Goal: Use online tool/utility: Use online tool/utility

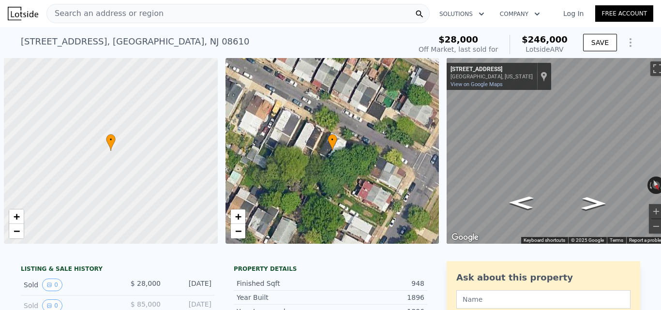
click at [223, 9] on div "Search an address or region" at bounding box center [237, 13] width 383 height 19
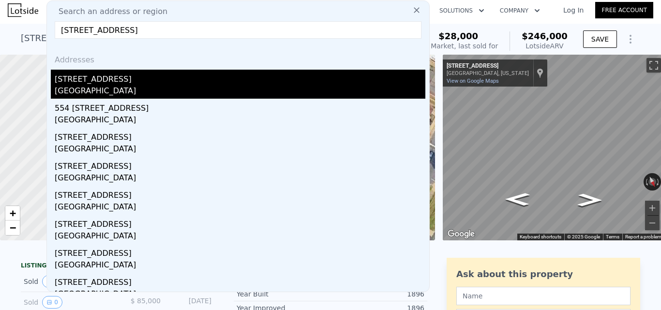
type input "[STREET_ADDRESS]"
click at [228, 81] on div "[STREET_ADDRESS]" at bounding box center [240, 77] width 371 height 15
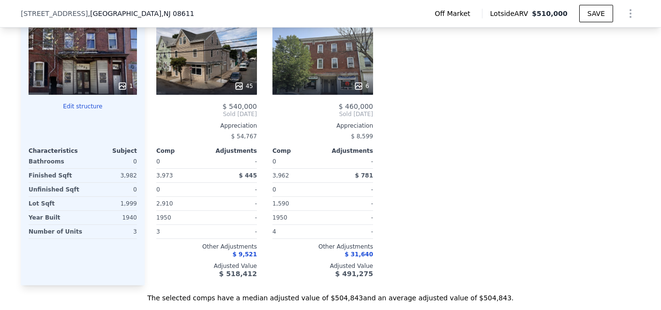
scroll to position [871, 0]
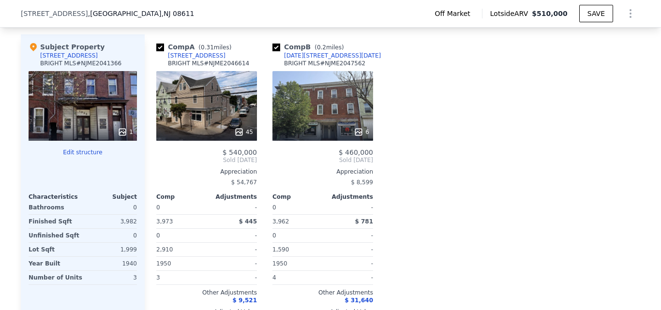
click at [81, 154] on div "Subject Property [STREET_ADDRESS][GEOGRAPHIC_DATA] 1 Edit structure Characteris…" at bounding box center [83, 182] width 124 height 297
click at [81, 156] on button "Edit structure" at bounding box center [83, 153] width 108 height 8
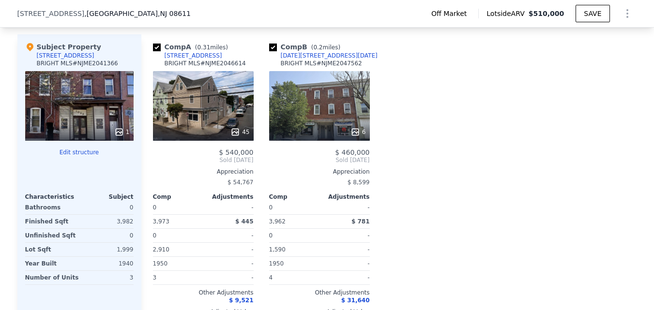
click at [83, 156] on button "Edit structure" at bounding box center [79, 153] width 108 height 8
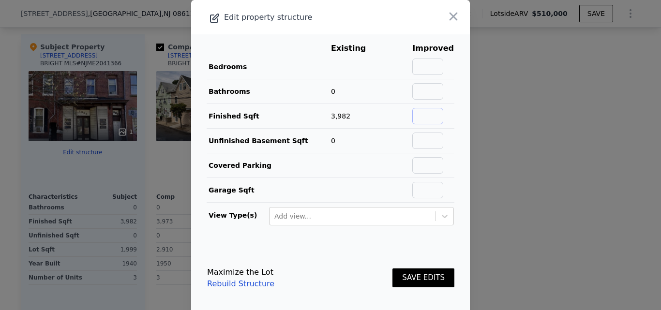
click at [422, 111] on input "text" at bounding box center [427, 116] width 31 height 16
type input "2400"
click at [422, 68] on input "text" at bounding box center [427, 67] width 31 height 16
type input "4"
drag, startPoint x: 437, startPoint y: 90, endPoint x: 435, endPoint y: 97, distance: 8.1
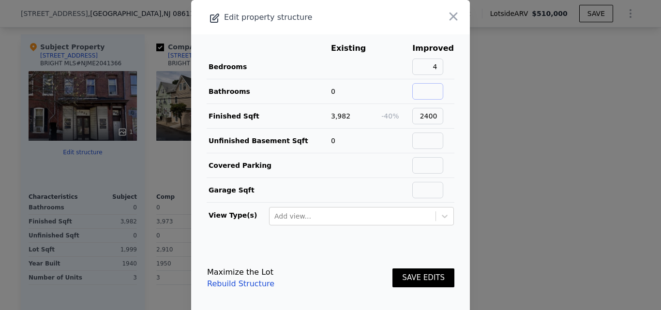
click at [437, 90] on input "text" at bounding box center [427, 91] width 31 height 16
type input "4"
click at [419, 274] on button "SAVE EDITS" at bounding box center [423, 278] width 62 height 19
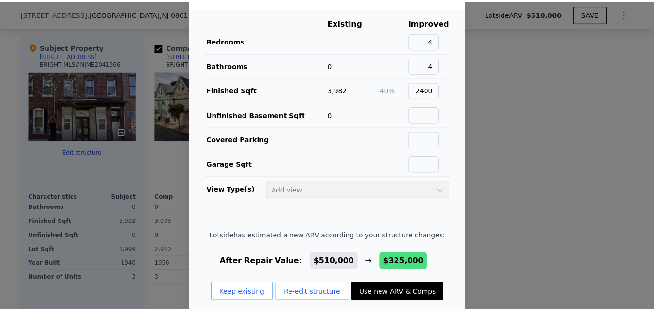
scroll to position [40, 0]
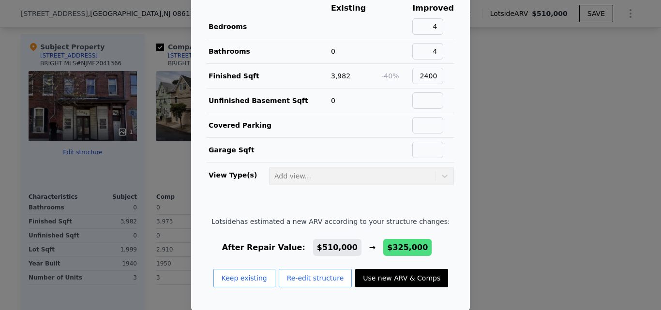
click at [412, 276] on button "Use new ARV & Comps" at bounding box center [401, 278] width 93 height 18
type input "3"
type input "1"
type input "1786"
type input "2460"
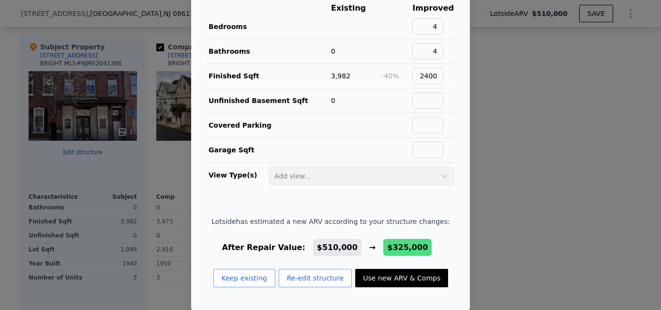
type input "1725"
type input "3751"
type input "$ 325,000"
type input "-$ 125,356"
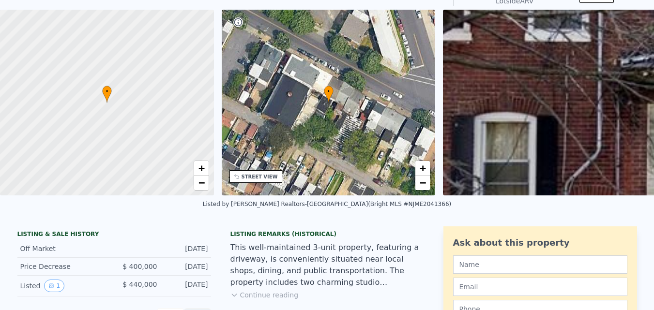
scroll to position [0, 0]
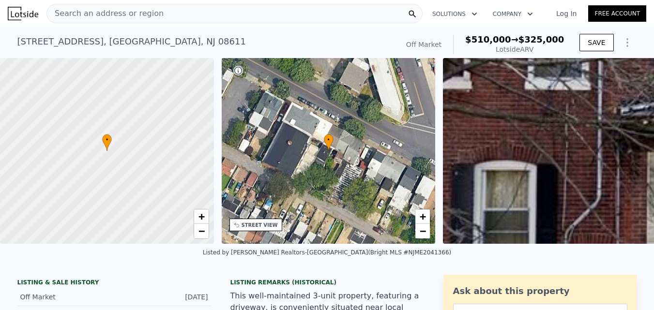
click at [211, 15] on div "Search an address or region" at bounding box center [234, 13] width 376 height 19
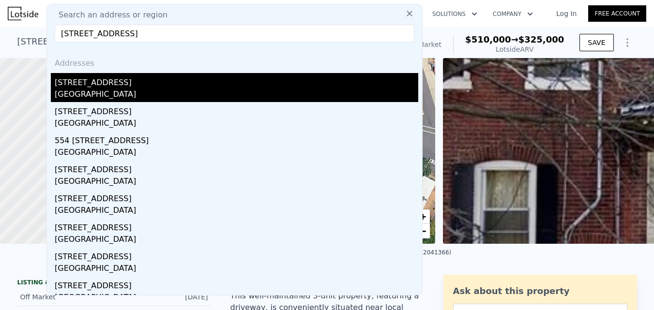
type input "[STREET_ADDRESS]"
click at [192, 96] on div "[GEOGRAPHIC_DATA]" at bounding box center [236, 96] width 363 height 14
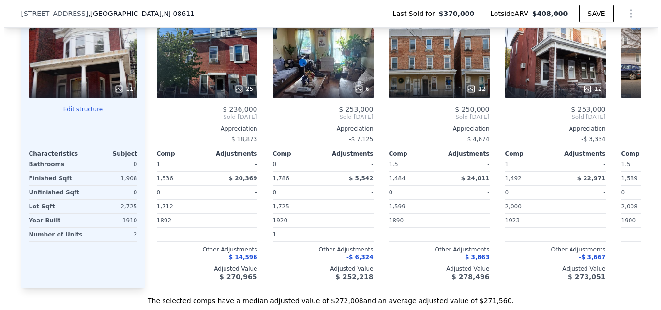
scroll to position [919, 0]
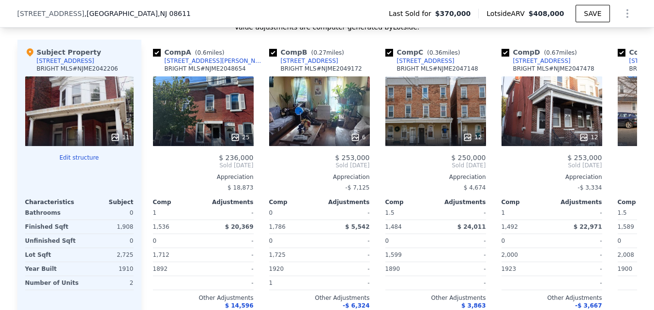
click at [91, 126] on div "11" at bounding box center [79, 111] width 108 height 70
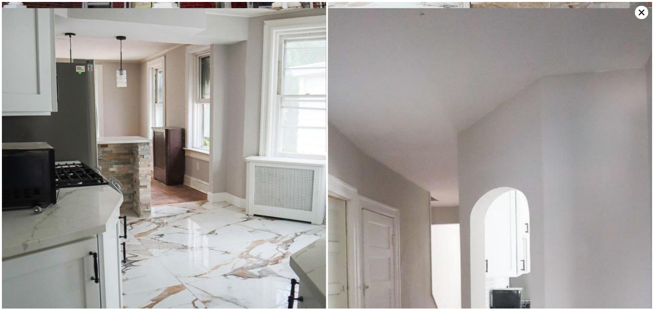
scroll to position [374, 0]
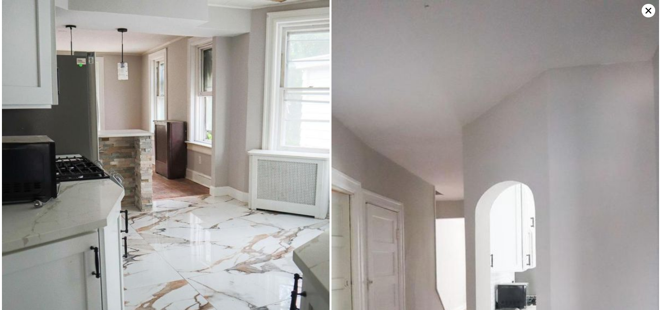
click at [648, 5] on icon at bounding box center [649, 11] width 14 height 14
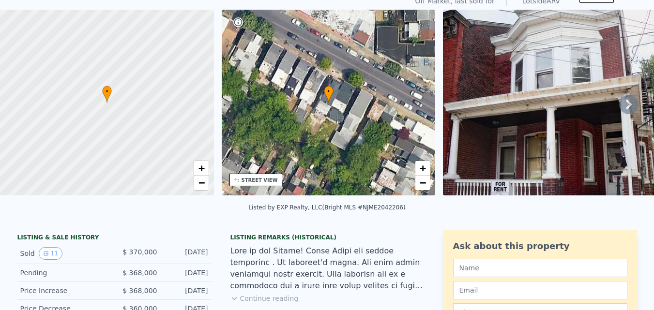
scroll to position [3, 0]
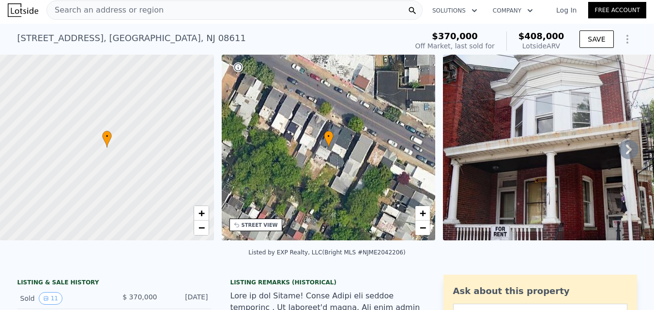
click at [299, 10] on div "Search an address or region" at bounding box center [234, 9] width 376 height 19
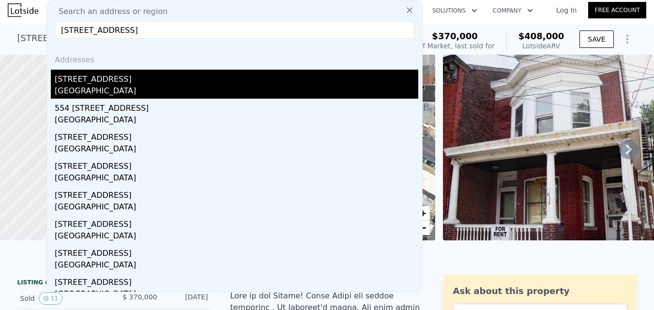
type input "[STREET_ADDRESS]"
click at [253, 96] on div "[GEOGRAPHIC_DATA]" at bounding box center [236, 92] width 363 height 14
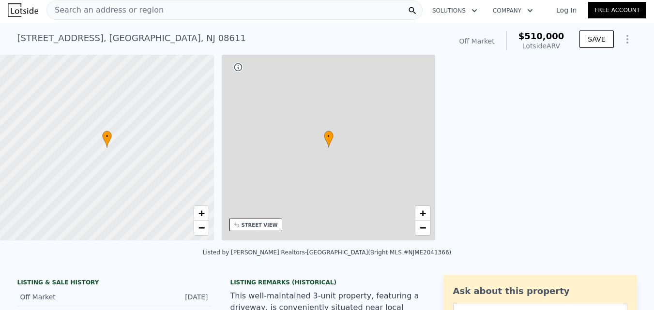
type input "0"
type input "3962"
type input "3973"
type input "1590"
type input "2910"
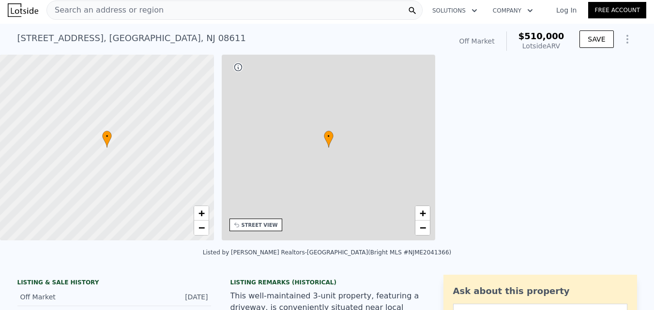
type input "$ 510,000"
type input "6"
type input "$ 48,668"
